Goal: Task Accomplishment & Management: Use online tool/utility

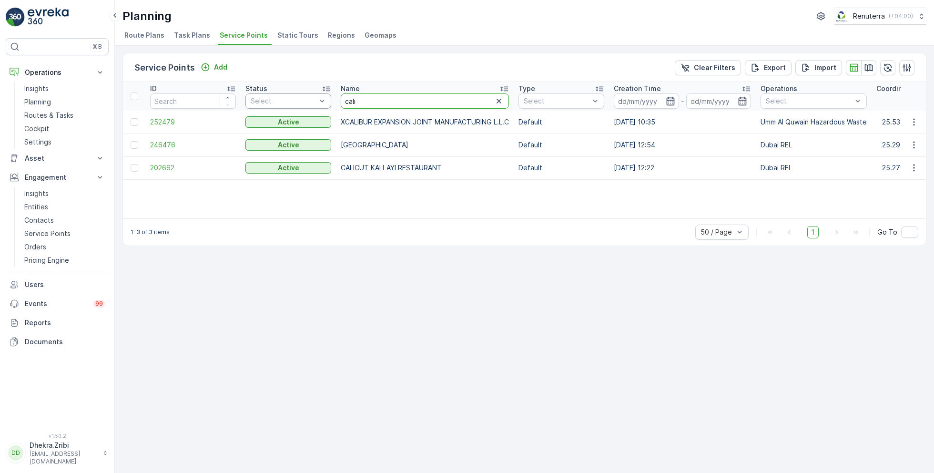
type input "dynam"
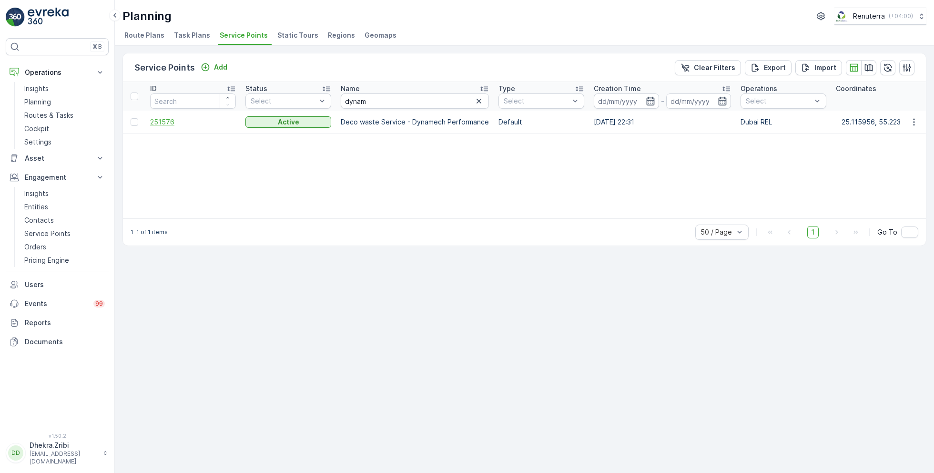
click at [161, 123] on span "251576" at bounding box center [193, 122] width 86 height 10
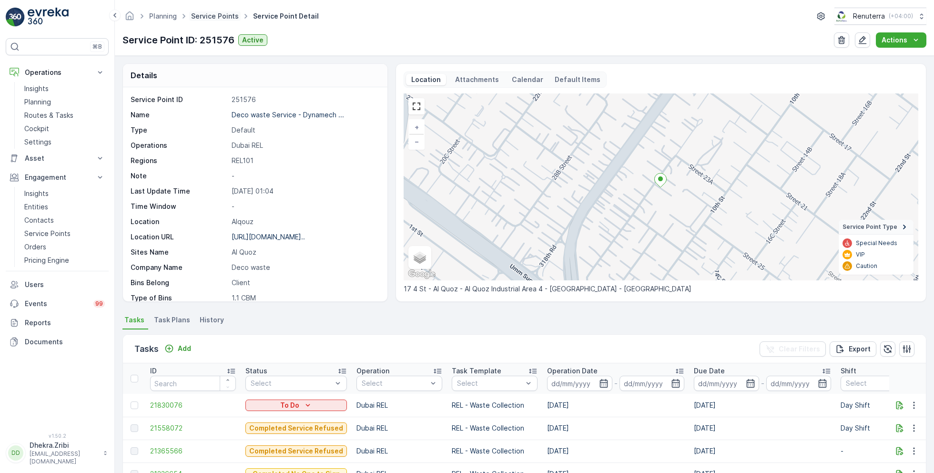
click at [210, 15] on link "Service Points" at bounding box center [215, 16] width 48 height 8
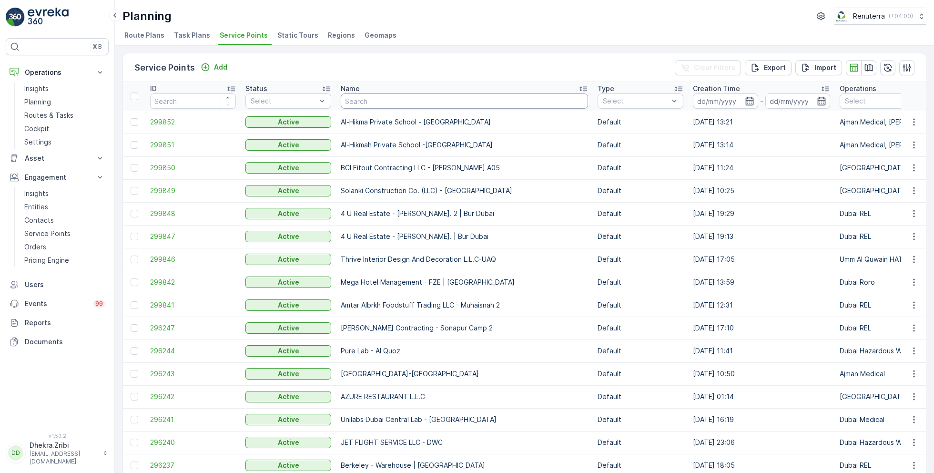
click at [395, 97] on input "text" at bounding box center [464, 100] width 247 height 15
type input "rox"
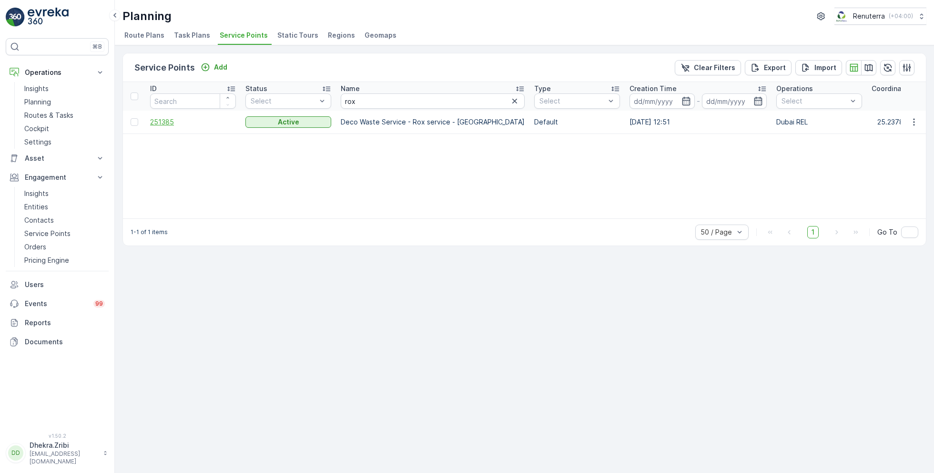
click at [163, 122] on span "251385" at bounding box center [193, 122] width 86 height 10
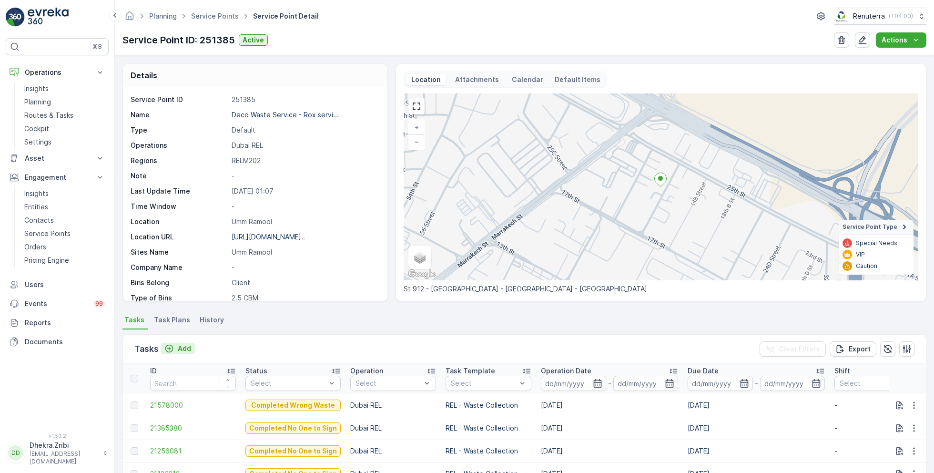
click at [180, 348] on p "Add" at bounding box center [184, 349] width 13 height 10
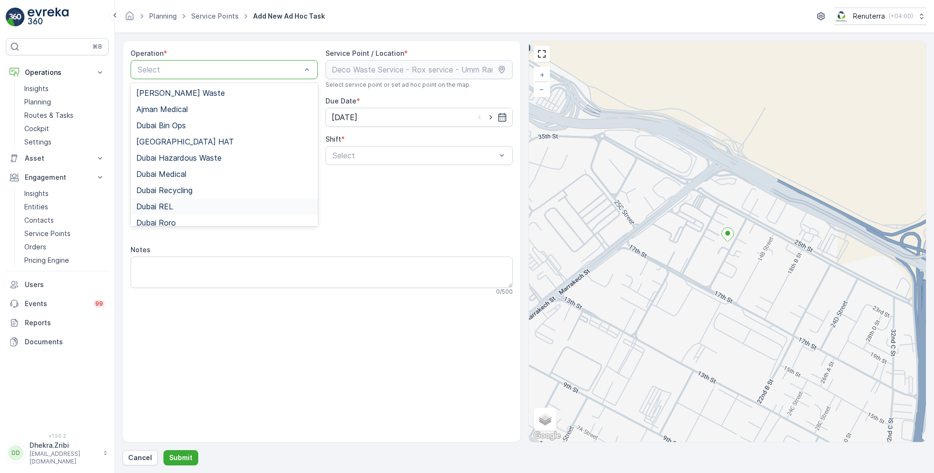
click at [178, 207] on div "Dubai REL" at bounding box center [224, 206] width 176 height 9
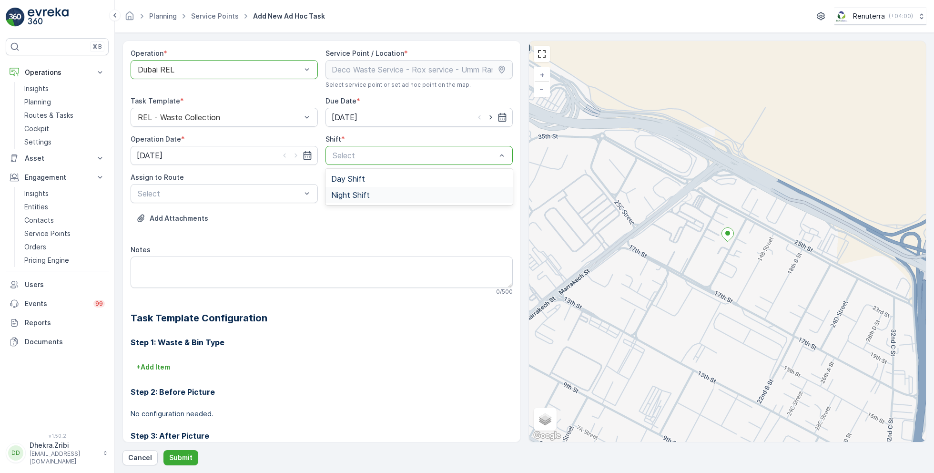
click at [344, 191] on span "Night Shift" at bounding box center [350, 195] width 39 height 9
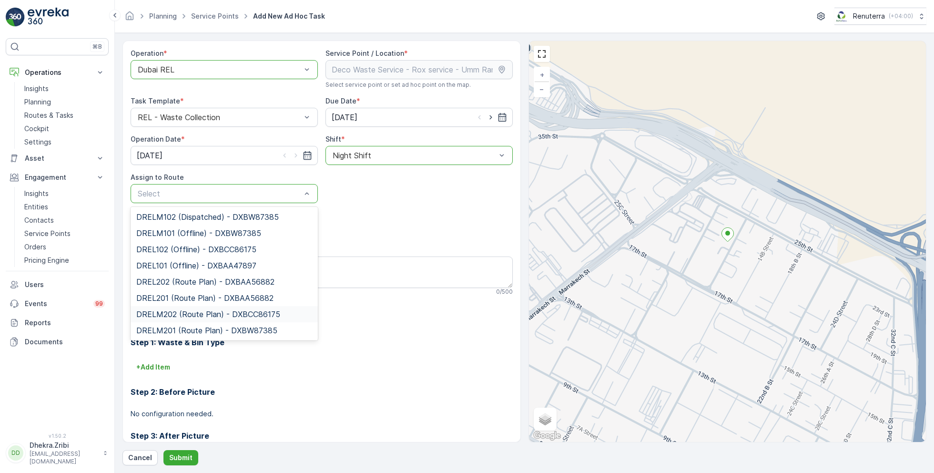
click at [191, 317] on span "DRELM202 (Route Plan) - DXBCC86175" at bounding box center [208, 314] width 144 height 9
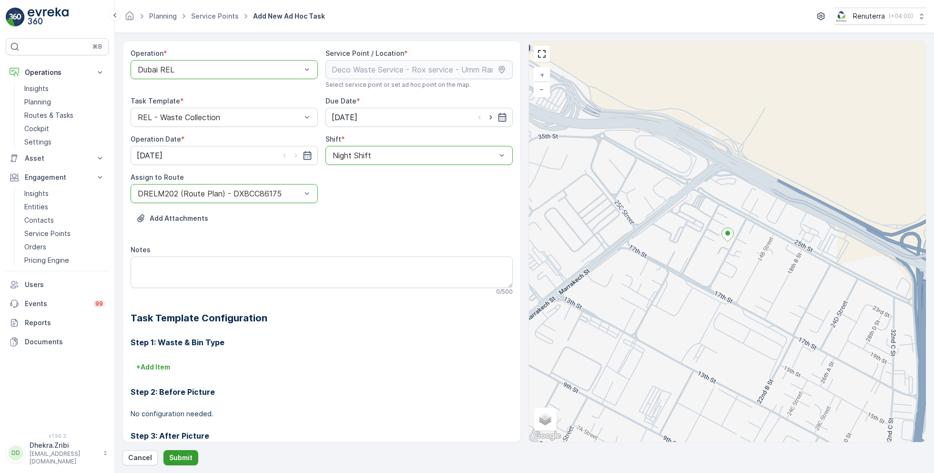
click at [180, 460] on p "Submit" at bounding box center [180, 458] width 23 height 10
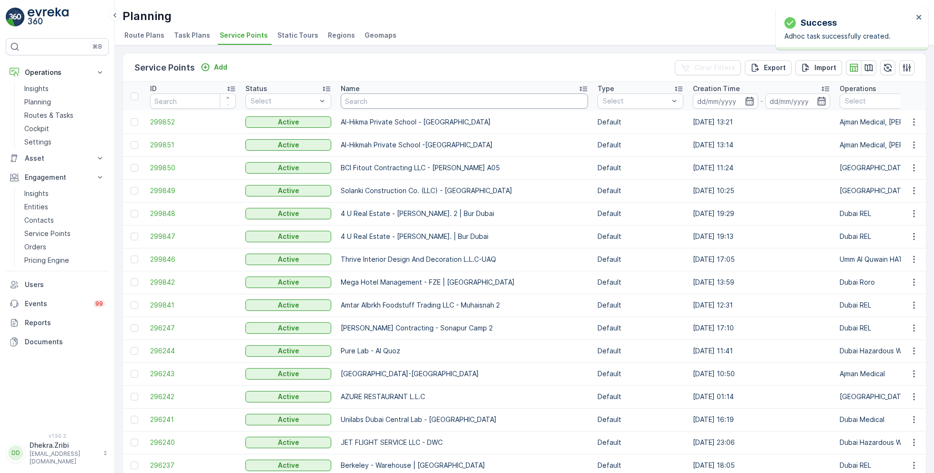
click at [375, 100] on input "text" at bounding box center [464, 100] width 247 height 15
type input "dynam"
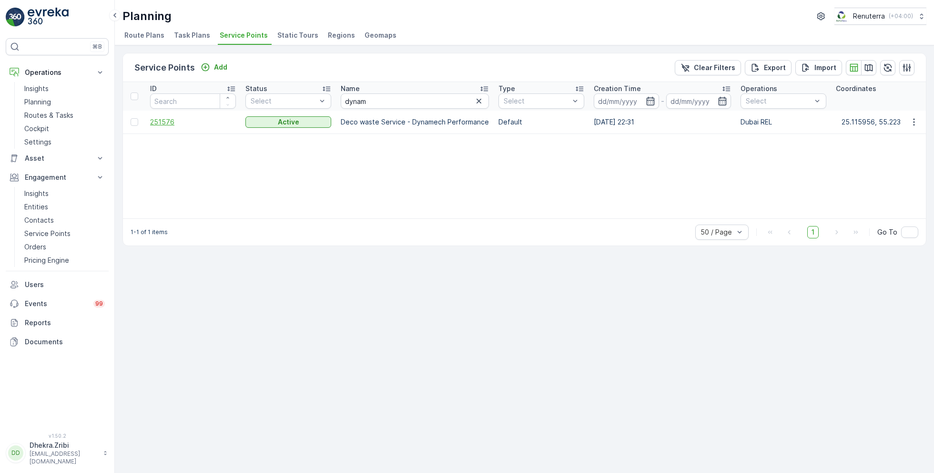
click at [167, 122] on span "251576" at bounding box center [193, 122] width 86 height 10
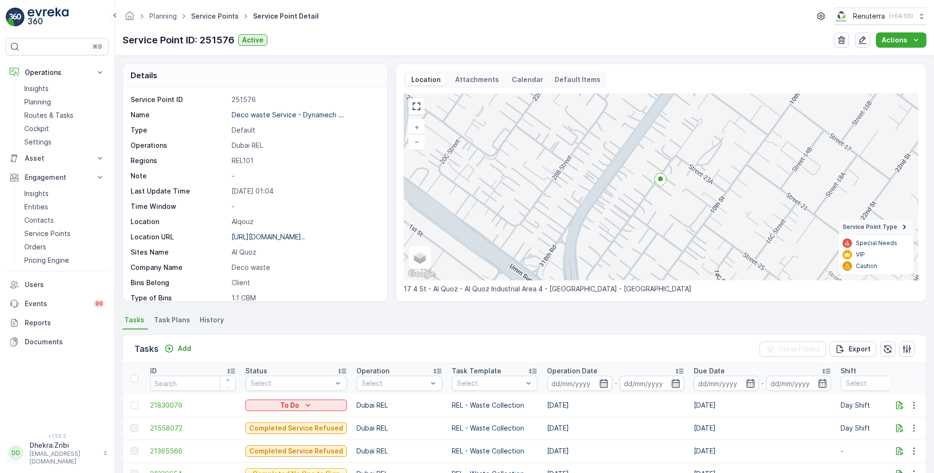
click at [221, 16] on link "Service Points" at bounding box center [215, 16] width 48 height 8
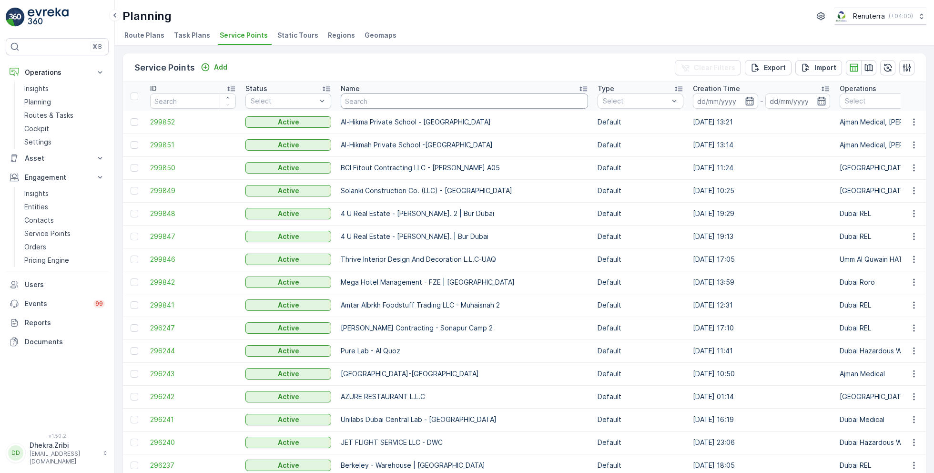
click at [379, 102] on input "text" at bounding box center [464, 100] width 247 height 15
type input "mega"
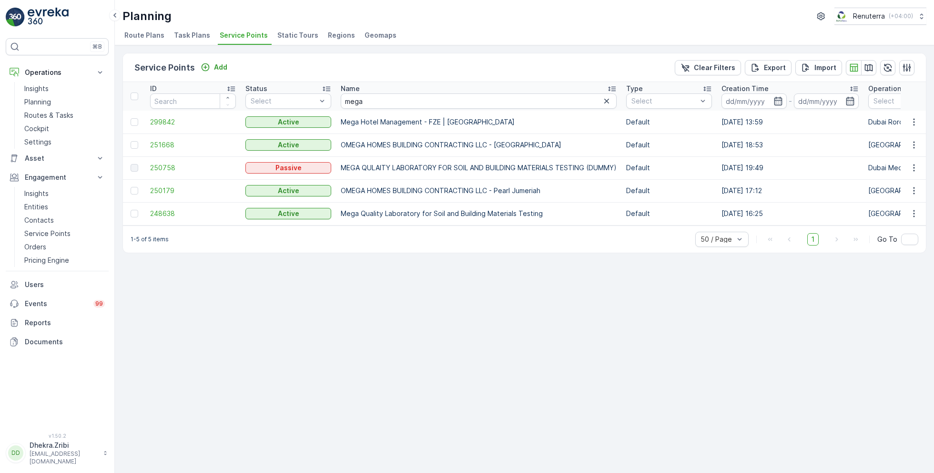
click at [170, 115] on td "299842" at bounding box center [192, 122] width 95 height 23
click at [168, 122] on span "299842" at bounding box center [193, 122] width 86 height 10
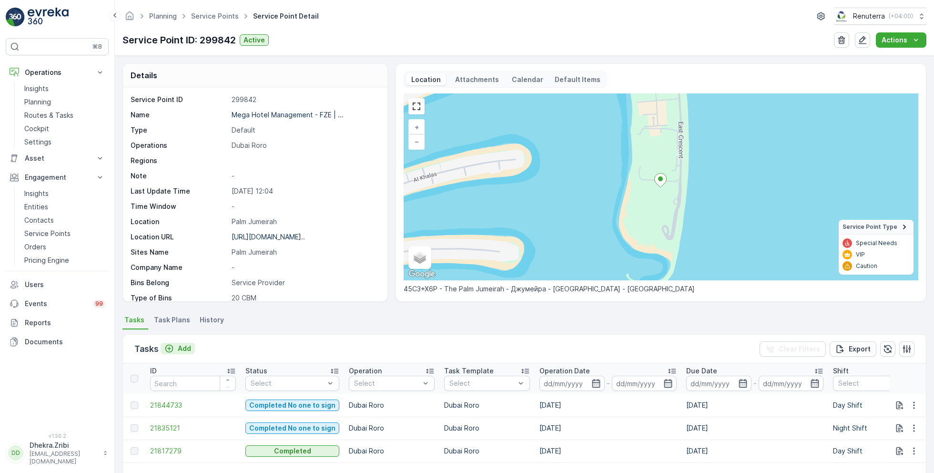
click at [180, 347] on p "Add" at bounding box center [184, 349] width 13 height 10
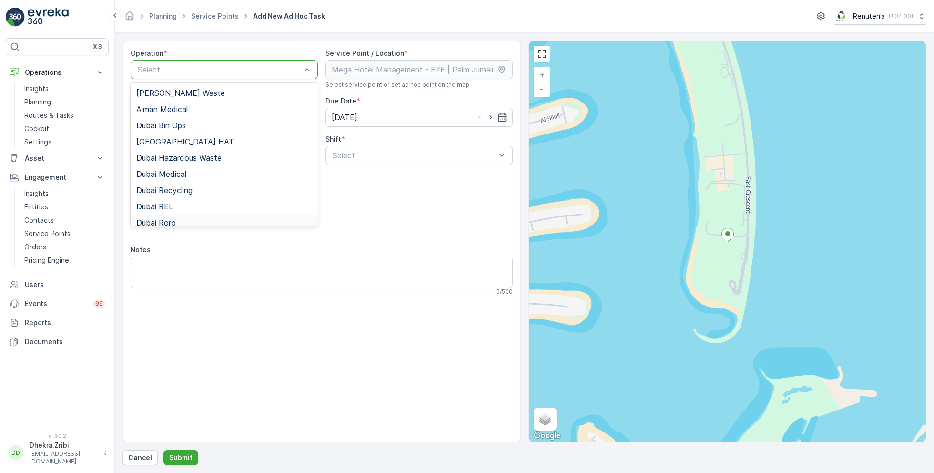
click at [173, 218] on span "Dubai Roro" at bounding box center [156, 222] width 40 height 9
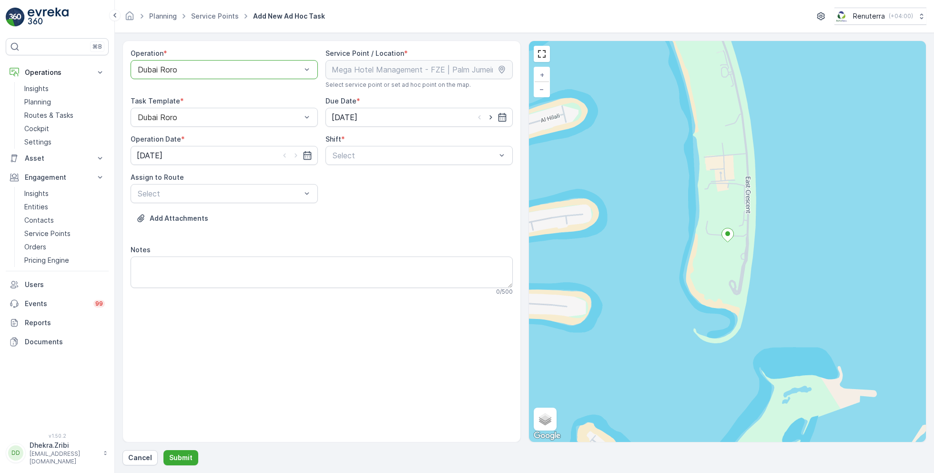
click at [367, 166] on div "Operation * option Dubai Roro, selected. [GEOGRAPHIC_DATA] Roro Service Point /…" at bounding box center [322, 176] width 382 height 255
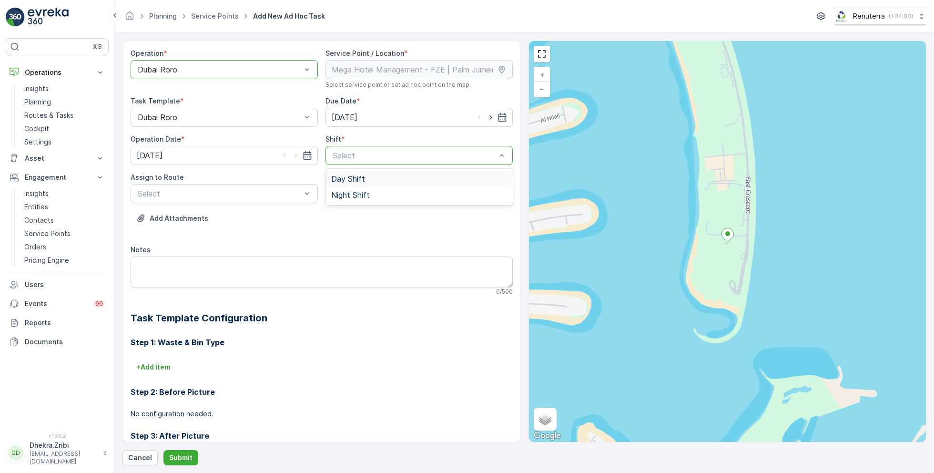
click at [346, 177] on span "Day Shift" at bounding box center [348, 178] width 34 height 9
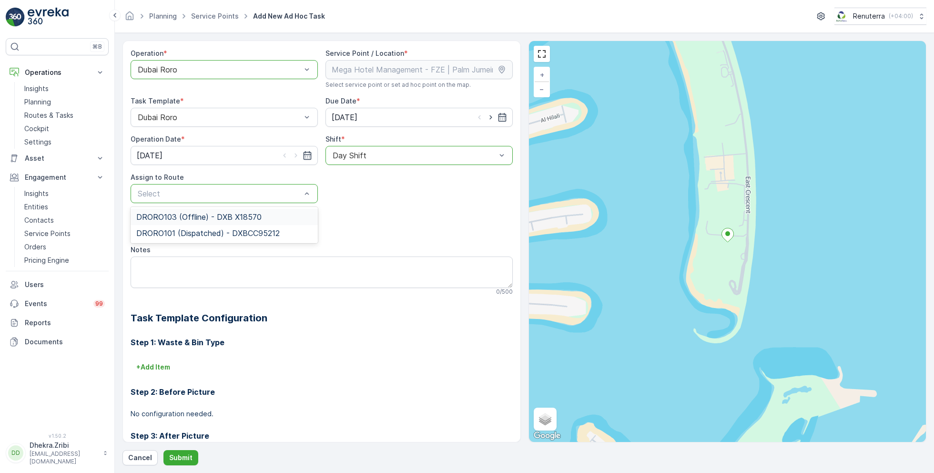
click at [178, 217] on span "DRORO103 (Offline) - DXB X18570" at bounding box center [198, 217] width 125 height 9
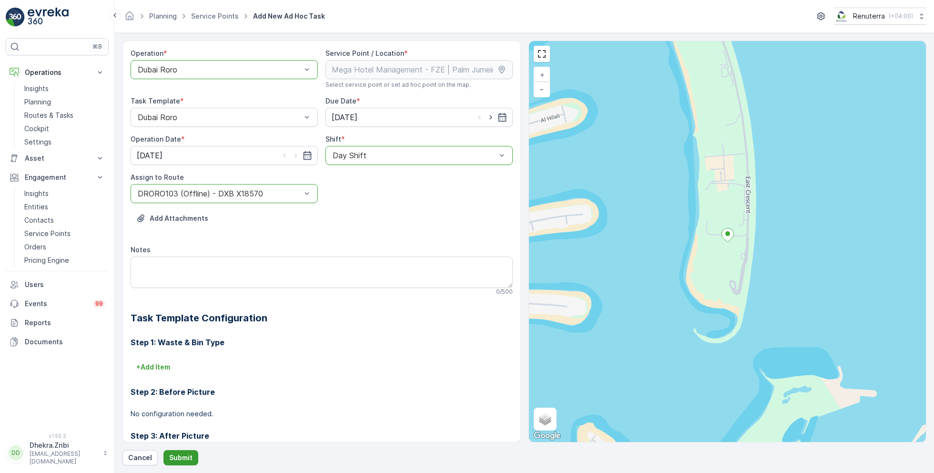
click at [180, 458] on p "Submit" at bounding box center [180, 458] width 23 height 10
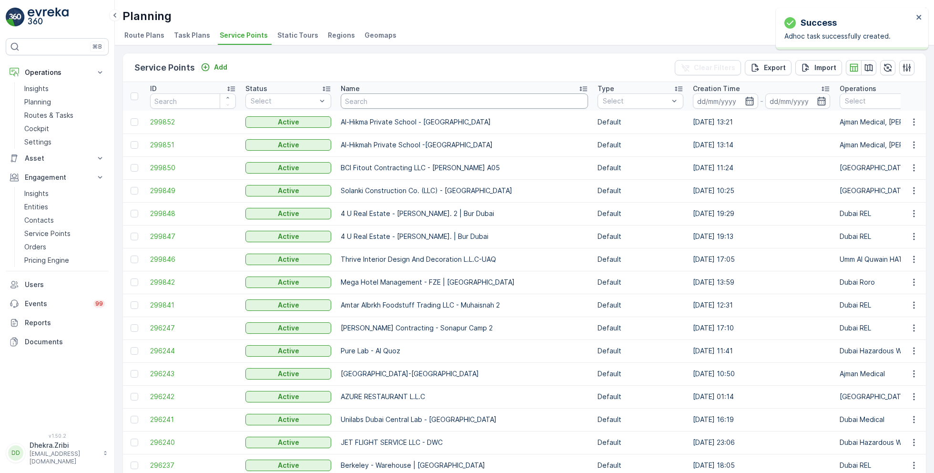
click at [368, 100] on input "text" at bounding box center [464, 100] width 247 height 15
type input "sbk"
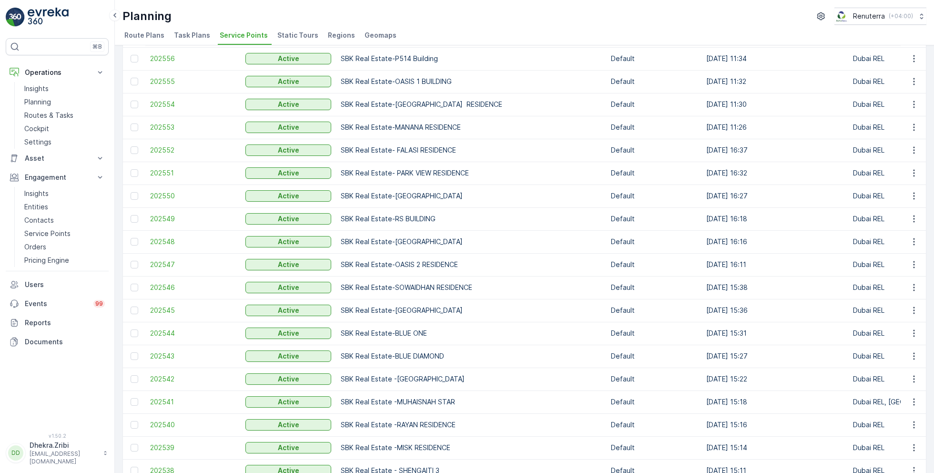
scroll to position [231, 0]
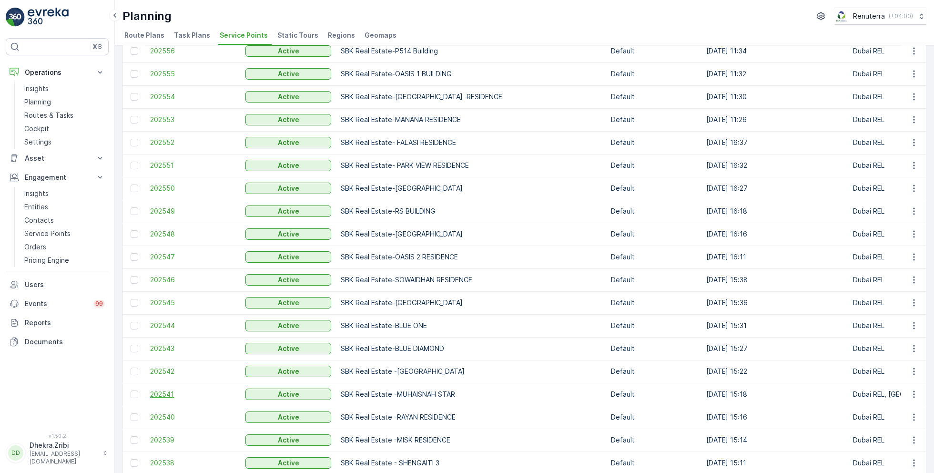
click at [164, 398] on span "202541" at bounding box center [193, 394] width 86 height 10
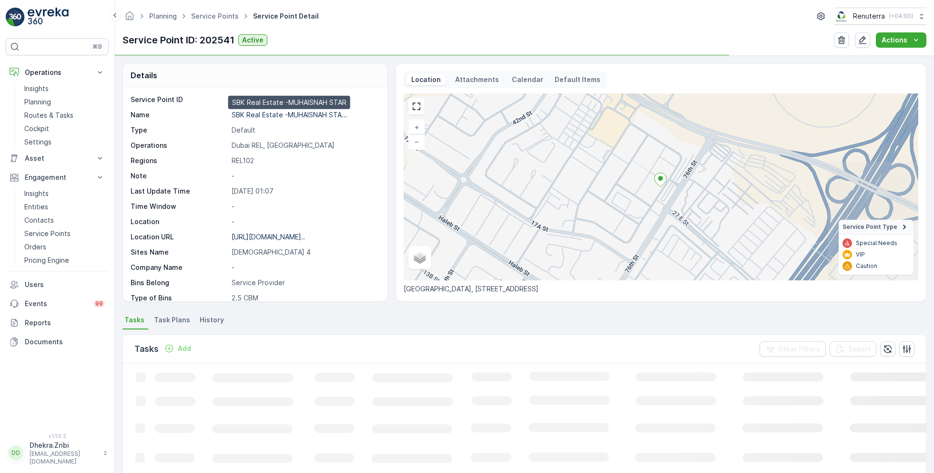
click at [294, 111] on p "SBK Real Estate -MUHAISNAH STA..." at bounding box center [290, 115] width 116 height 8
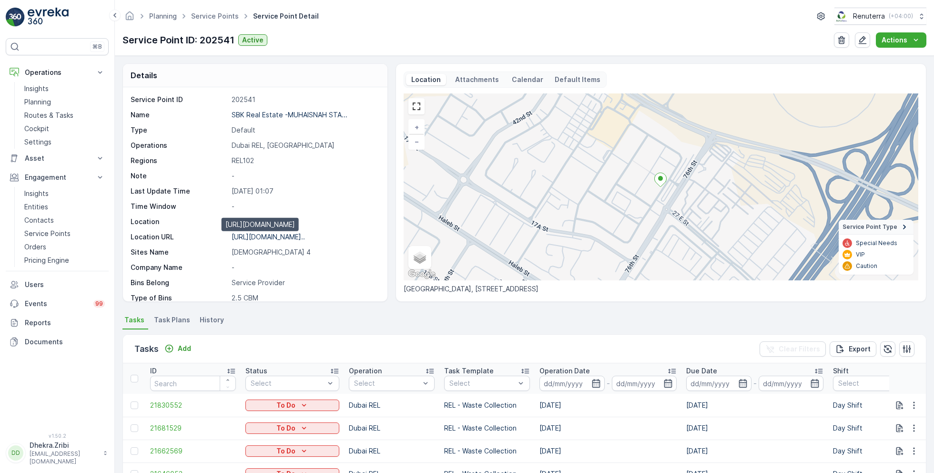
click at [276, 235] on p "[URL][DOMAIN_NAME].." at bounding box center [268, 237] width 73 height 8
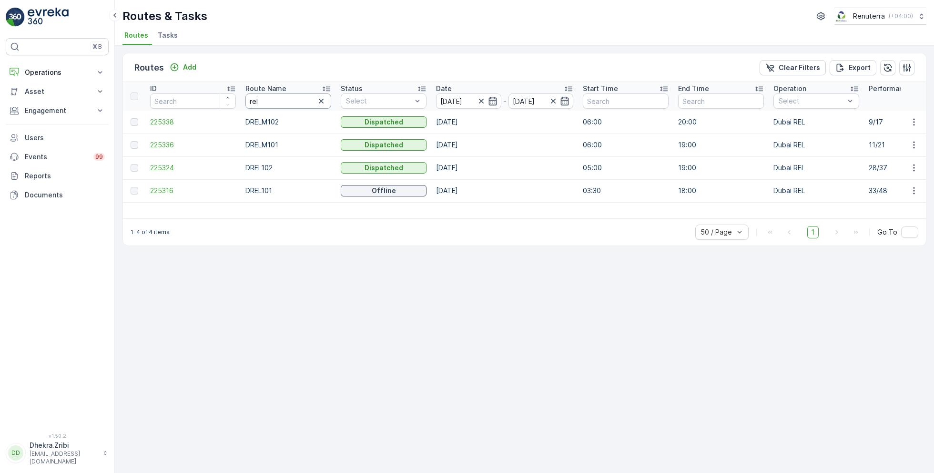
click at [278, 100] on input "rel" at bounding box center [288, 100] width 86 height 15
type input "roro"
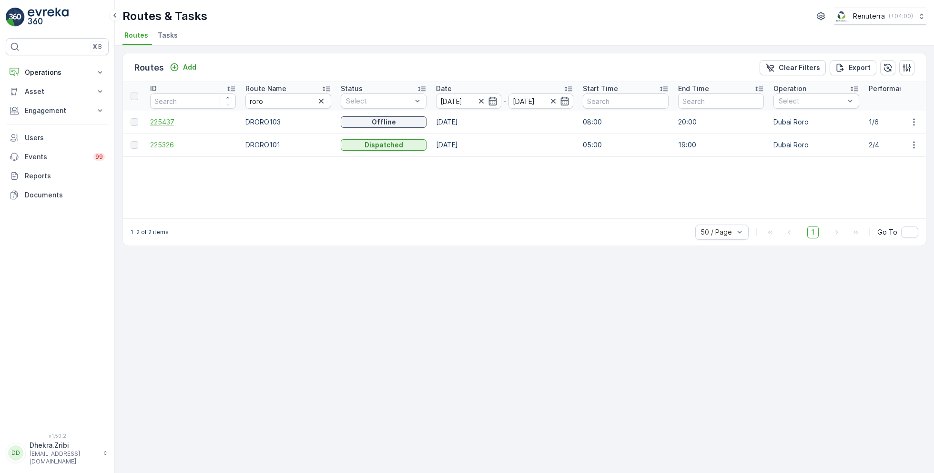
click at [163, 121] on span "225437" at bounding box center [193, 122] width 86 height 10
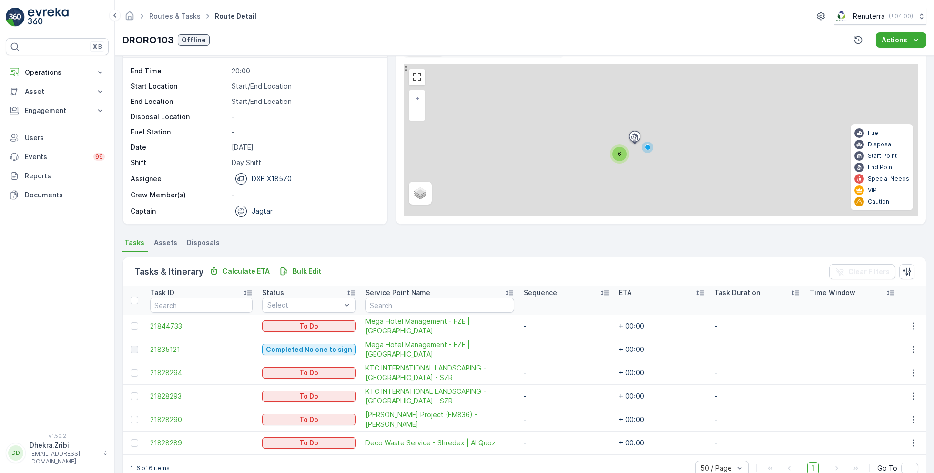
scroll to position [49, 0]
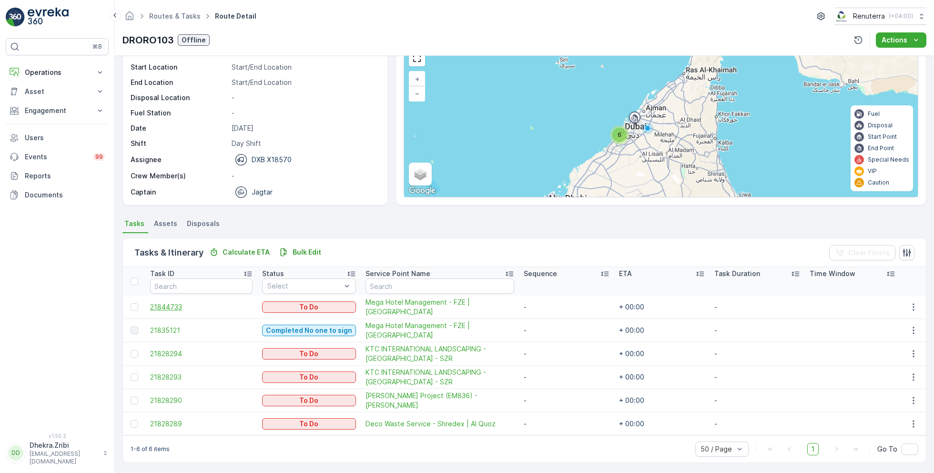
click at [172, 303] on span "21844733" at bounding box center [201, 307] width 102 height 10
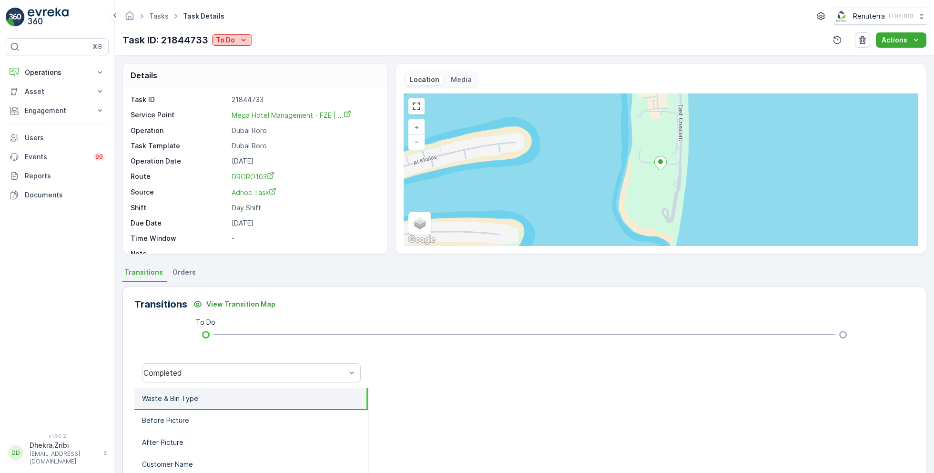
click at [236, 42] on div "To Do" at bounding box center [232, 40] width 32 height 10
click at [276, 81] on span "Completed No one to sign" at bounding box center [260, 81] width 85 height 10
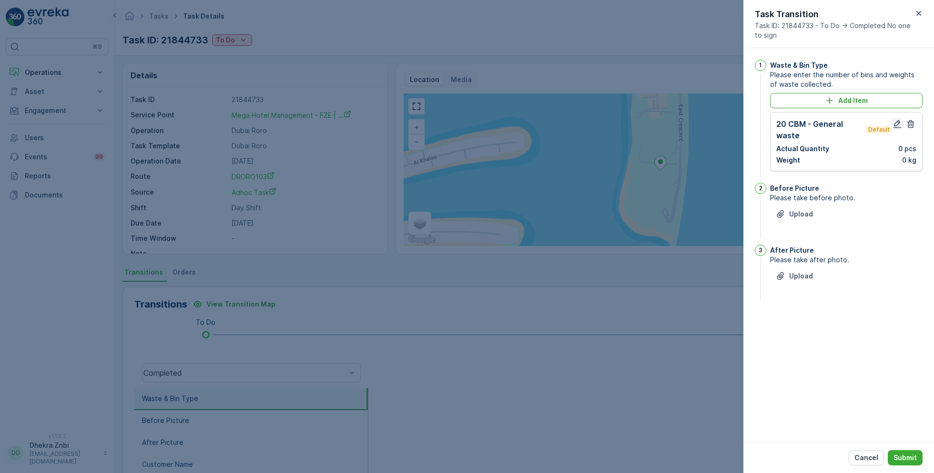
click at [900, 121] on icon "button" at bounding box center [898, 124] width 10 height 10
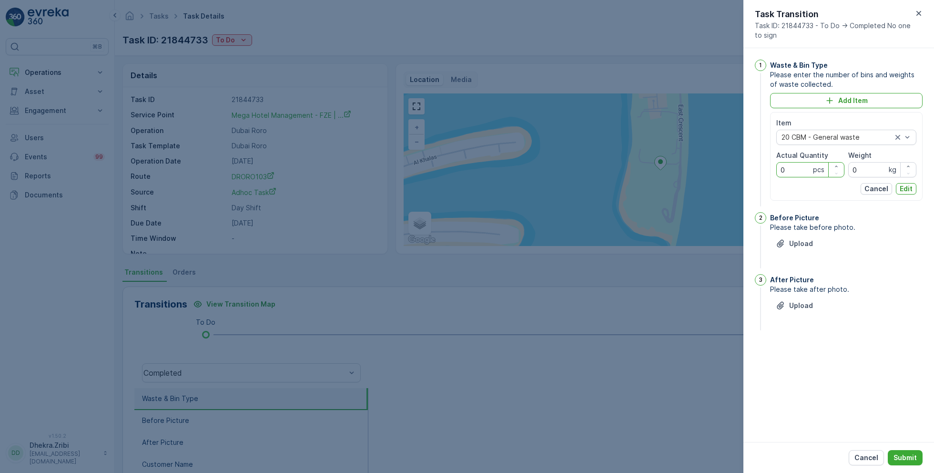
drag, startPoint x: 798, startPoint y: 163, endPoint x: 756, endPoint y: 163, distance: 41.5
click at [756, 163] on div "1 Waste & Bin Type Please enter the number of bins and weights of waste collect…" at bounding box center [839, 134] width 168 height 149
type Quantity "1"
click at [906, 185] on p "Edit" at bounding box center [906, 189] width 13 height 10
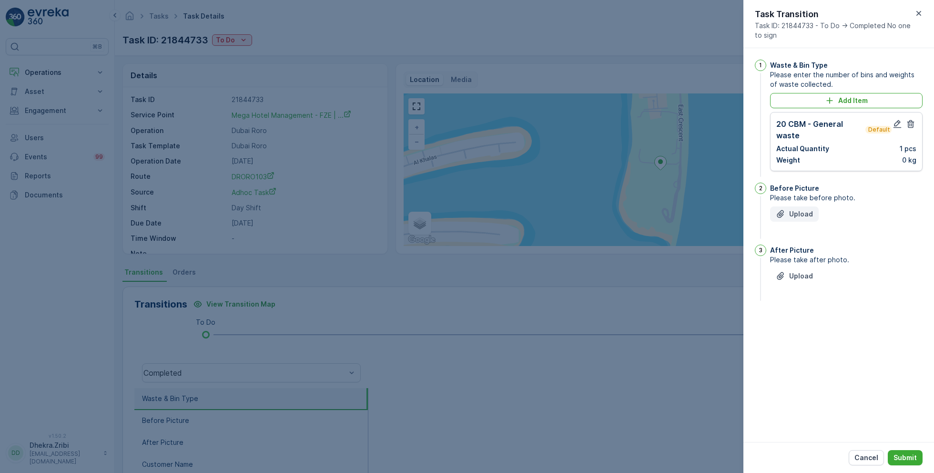
click at [798, 216] on p "Upload" at bounding box center [801, 214] width 24 height 10
click at [807, 325] on p "Upload" at bounding box center [801, 324] width 24 height 10
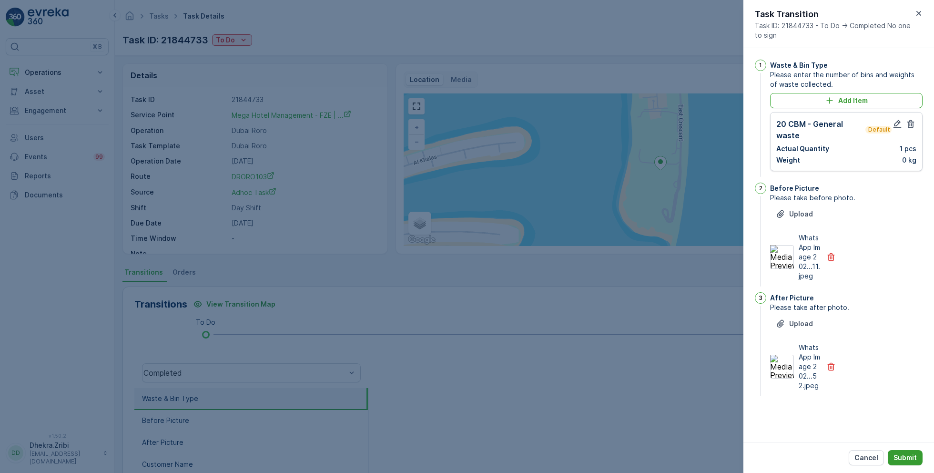
click at [906, 459] on p "Submit" at bounding box center [905, 458] width 23 height 10
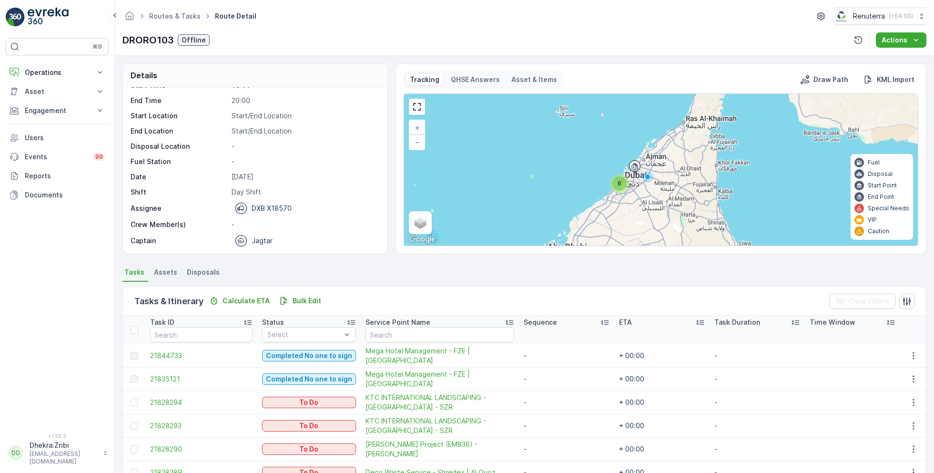
scroll to position [49, 0]
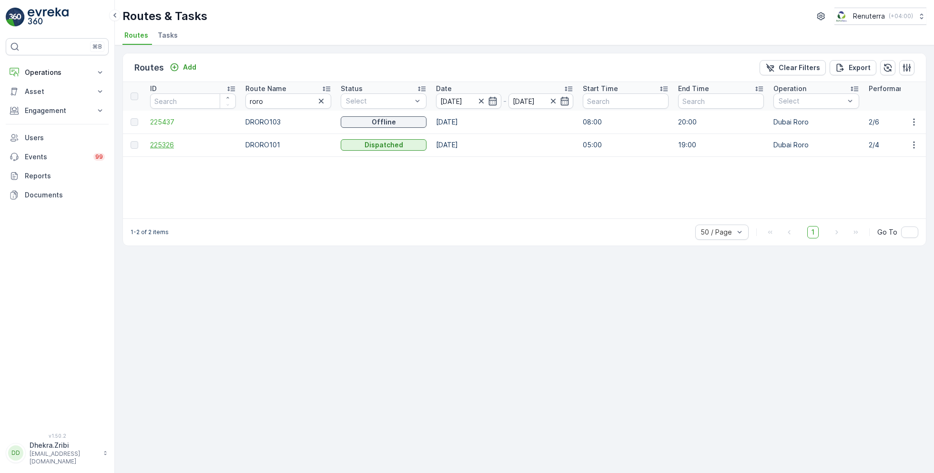
click at [168, 146] on span "225326" at bounding box center [193, 145] width 86 height 10
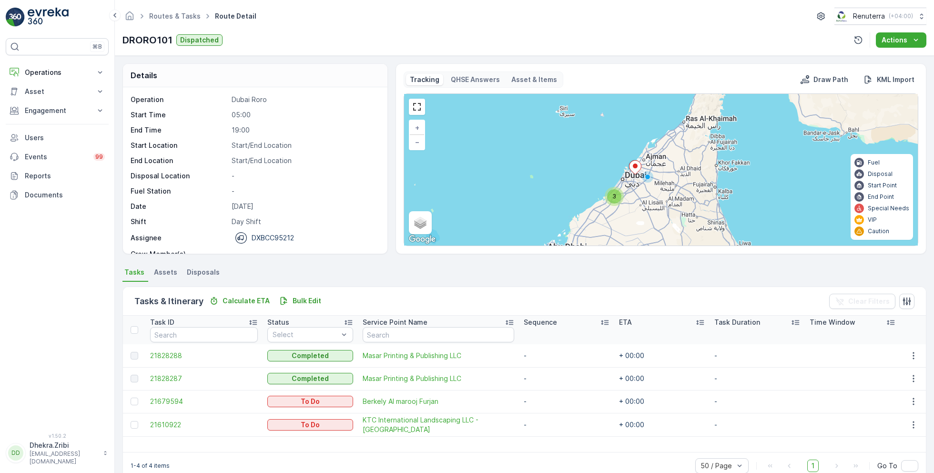
click at [614, 194] on span "3" at bounding box center [615, 196] width 4 height 7
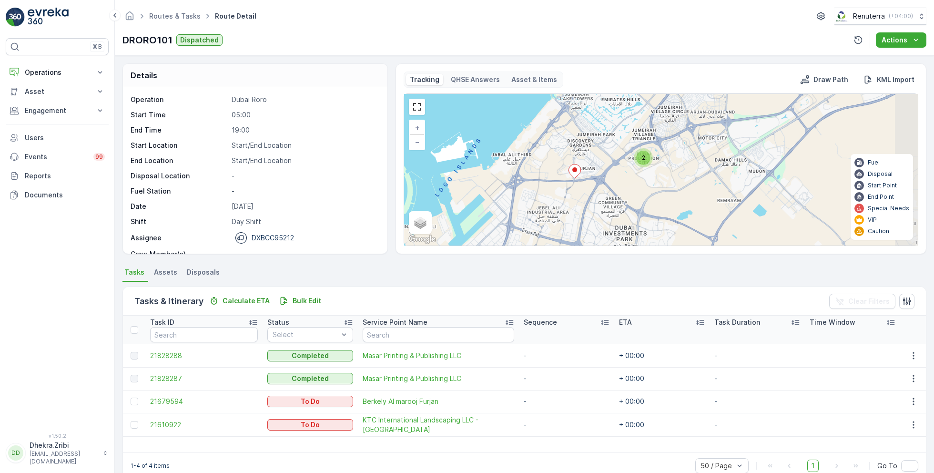
drag, startPoint x: 647, startPoint y: 200, endPoint x: 614, endPoint y: 173, distance: 42.4
click at [614, 173] on div "2 + − Satellite Roadmap Terrain Hybrid Leaflet Keyboard shortcuts Map Data Map …" at bounding box center [661, 170] width 514 height 152
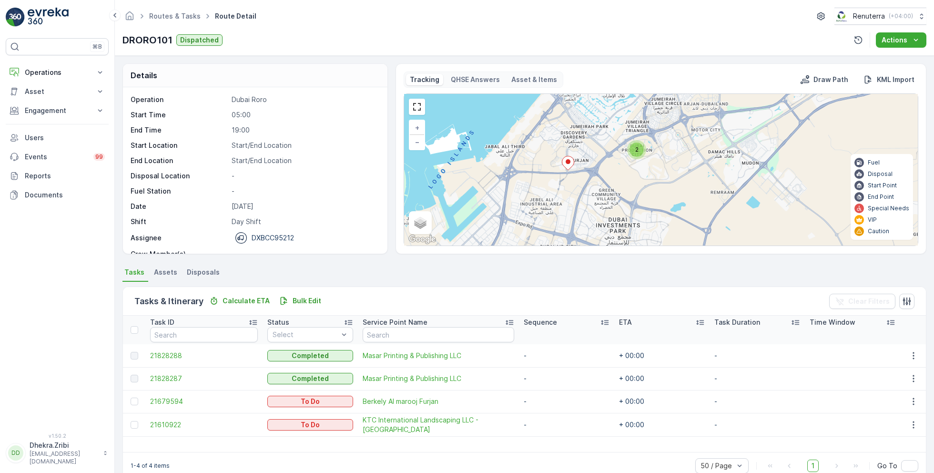
click at [637, 152] on div "2" at bounding box center [637, 150] width 14 height 14
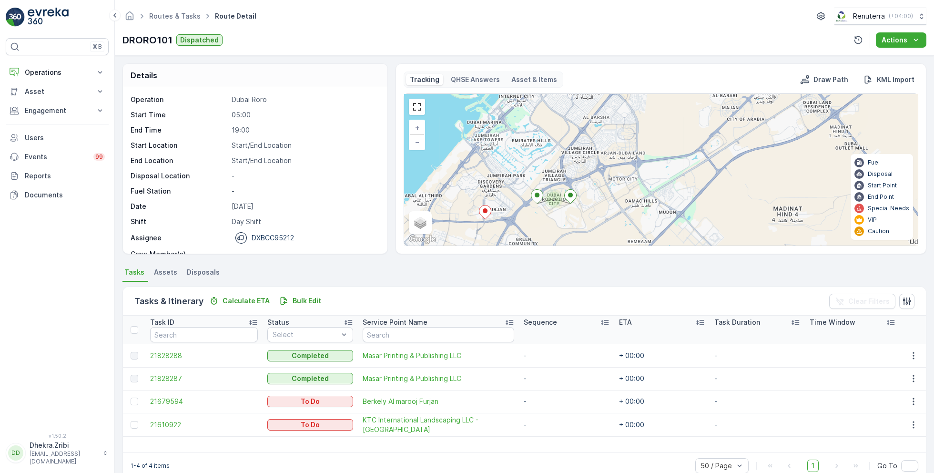
drag, startPoint x: 685, startPoint y: 163, endPoint x: 598, endPoint y: 213, distance: 100.2
click at [598, 213] on div "2 + − Satellite Roadmap Terrain Hybrid Leaflet Keyboard shortcuts Map Data Map …" at bounding box center [661, 170] width 514 height 152
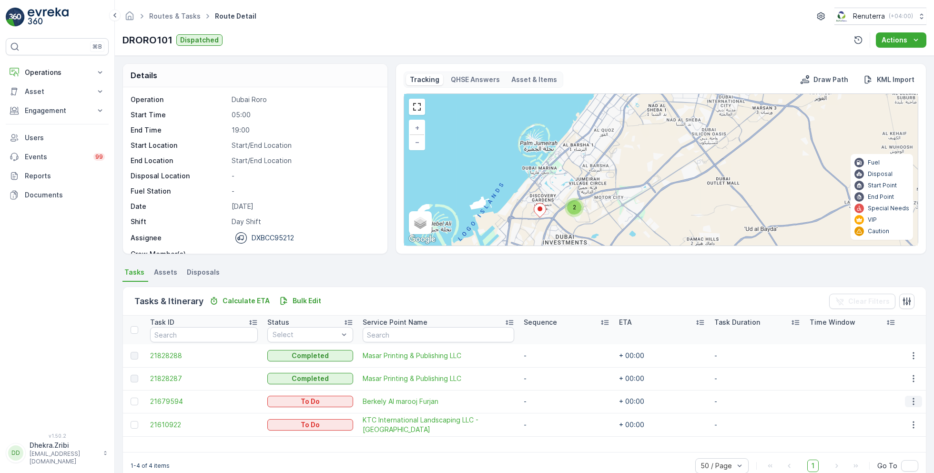
click at [909, 400] on icon "button" at bounding box center [914, 402] width 10 height 10
click at [886, 367] on span "Remove from Route" at bounding box center [899, 369] width 64 height 10
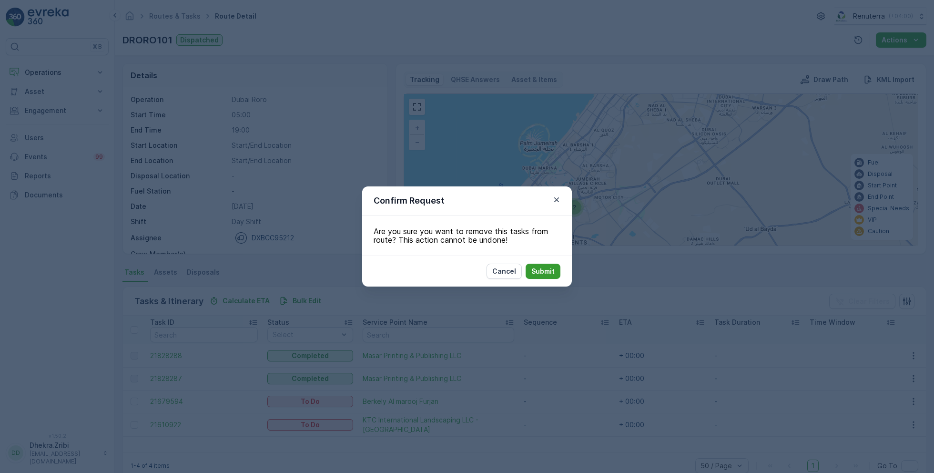
click at [553, 266] on p "Submit" at bounding box center [542, 271] width 23 height 10
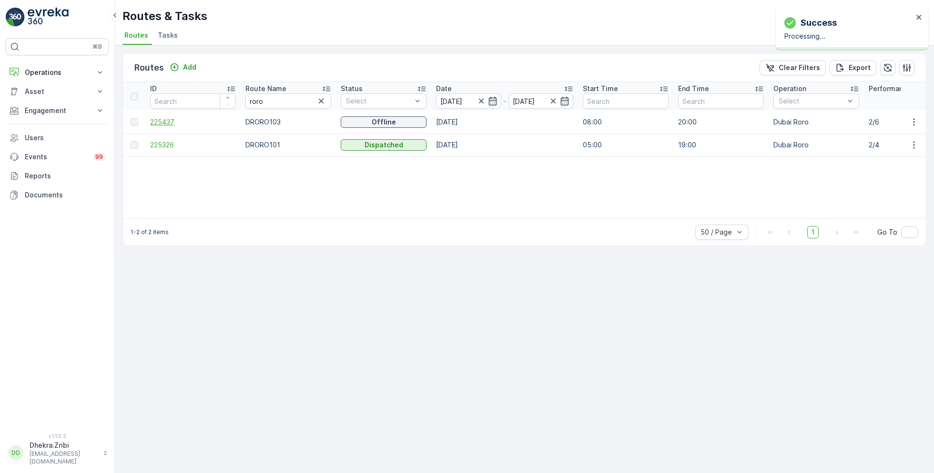
click at [161, 119] on span "225437" at bounding box center [193, 122] width 86 height 10
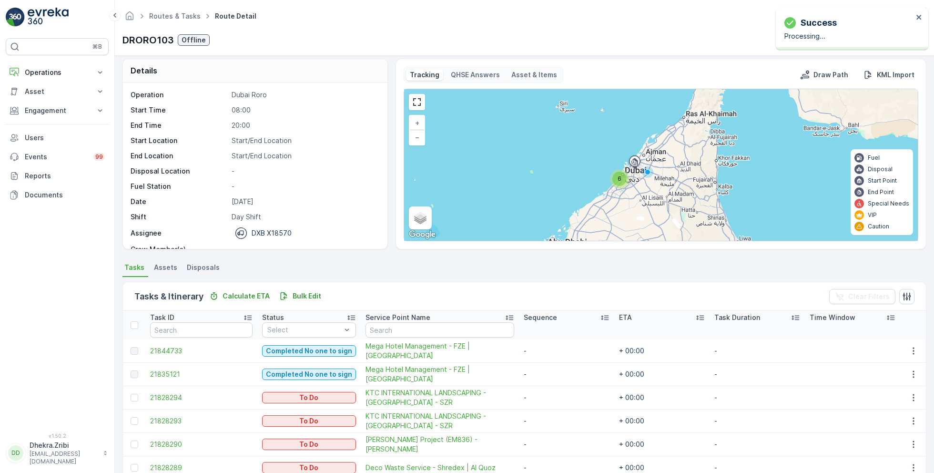
scroll to position [49, 0]
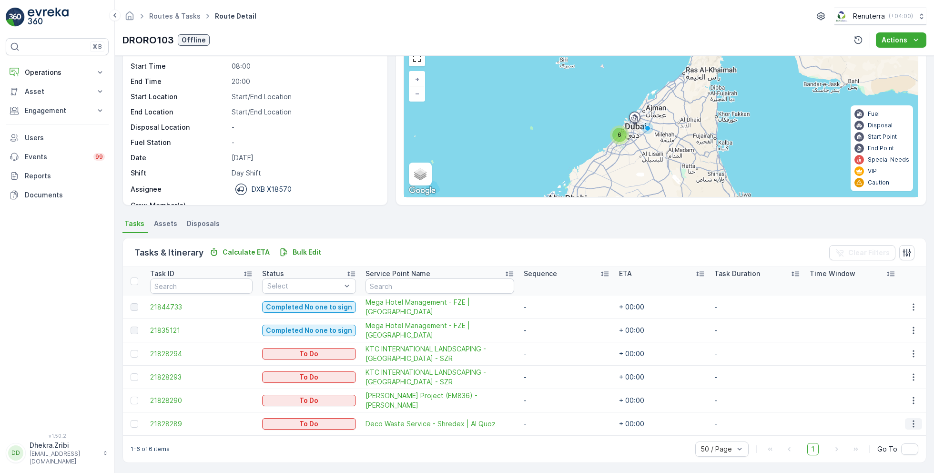
click at [913, 420] on icon "button" at bounding box center [913, 423] width 1 height 7
click at [900, 378] on span "Change Route" at bounding box center [890, 376] width 46 height 10
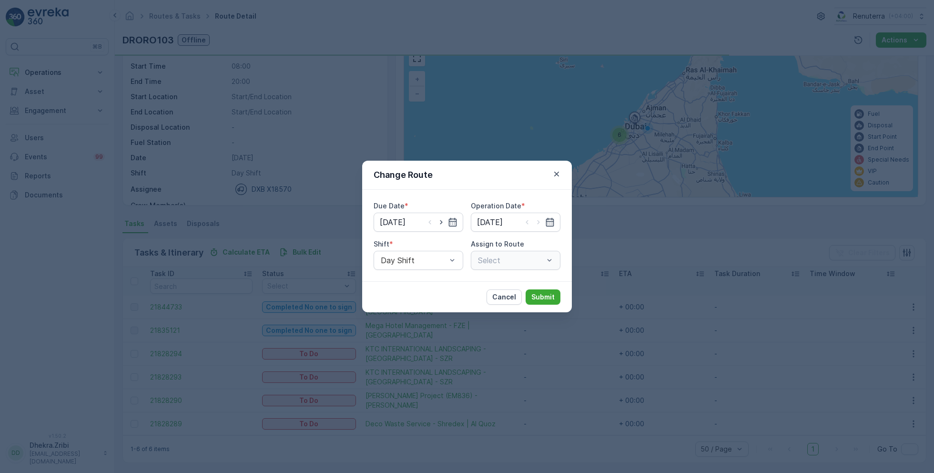
type input "[DATE]"
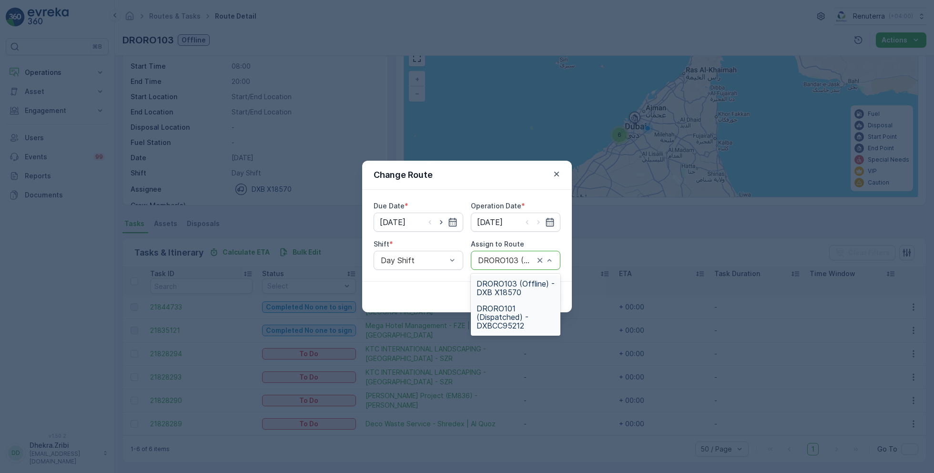
click at [511, 316] on span "DRORO101 (Dispatched) - DXBCC95212" at bounding box center [516, 317] width 78 height 26
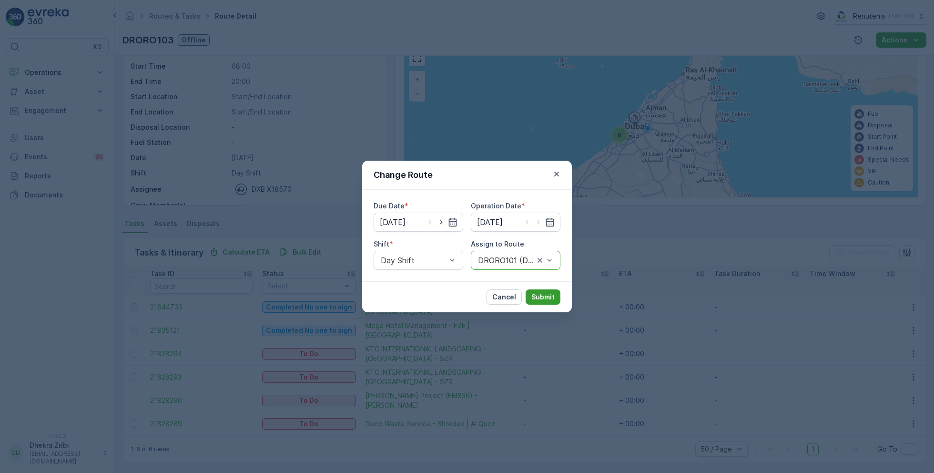
click at [548, 292] on p "Submit" at bounding box center [542, 297] width 23 height 10
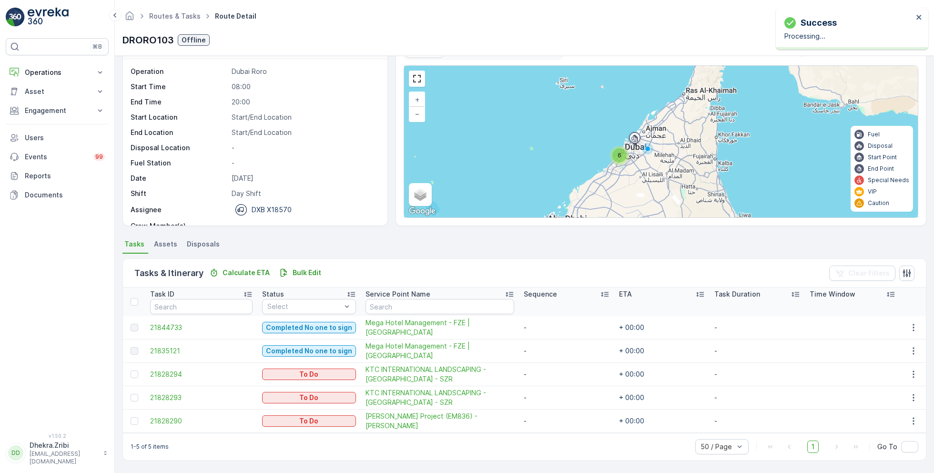
scroll to position [26, 0]
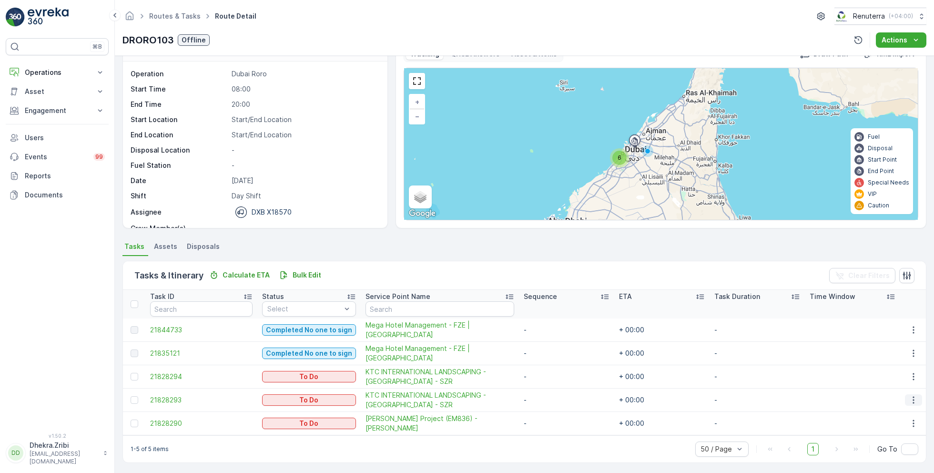
click at [911, 399] on icon "button" at bounding box center [914, 400] width 10 height 10
click at [885, 362] on span "Remove from Route" at bounding box center [899, 367] width 64 height 10
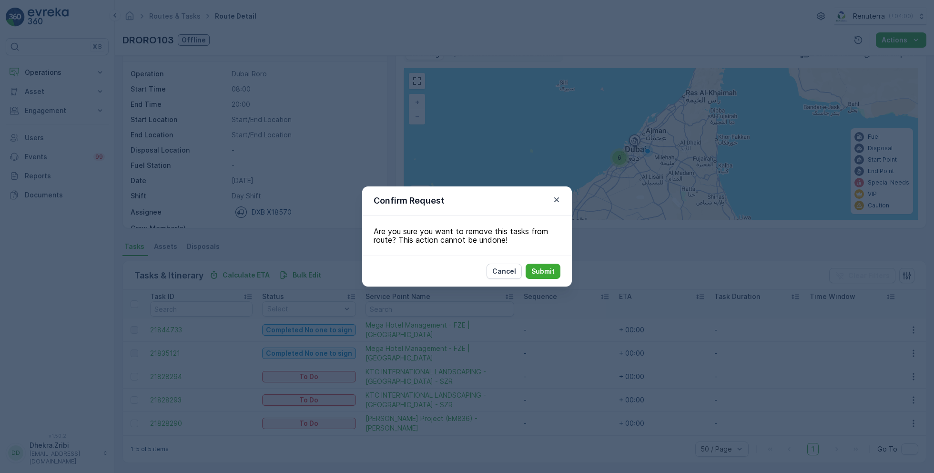
click at [524, 262] on div "Cancel Submit" at bounding box center [467, 270] width 210 height 31
click at [537, 272] on p "Submit" at bounding box center [542, 271] width 23 height 10
